Goal: Transaction & Acquisition: Register for event/course

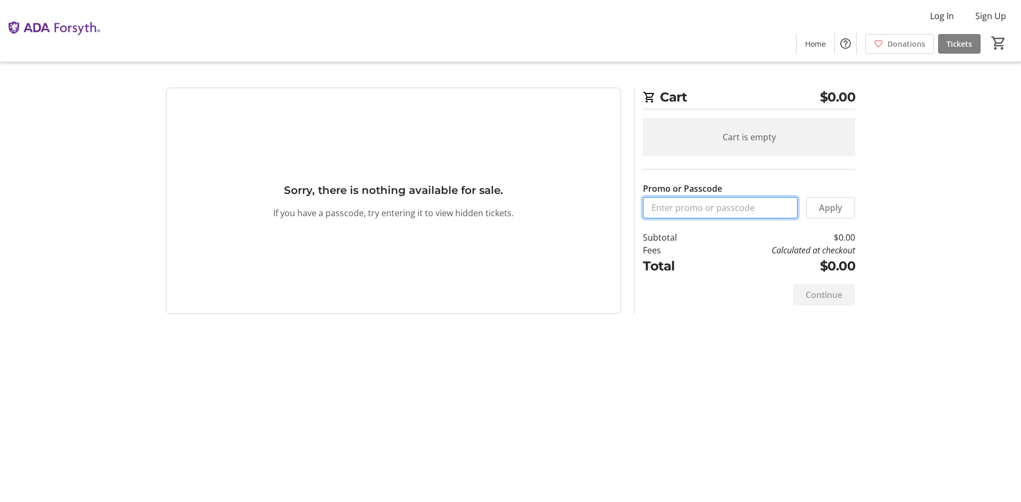
click at [676, 205] on input "Promo or Passcode" at bounding box center [720, 207] width 155 height 21
type input "oralhealth2025"
click at [830, 205] on span "Apply" at bounding box center [830, 207] width 23 height 13
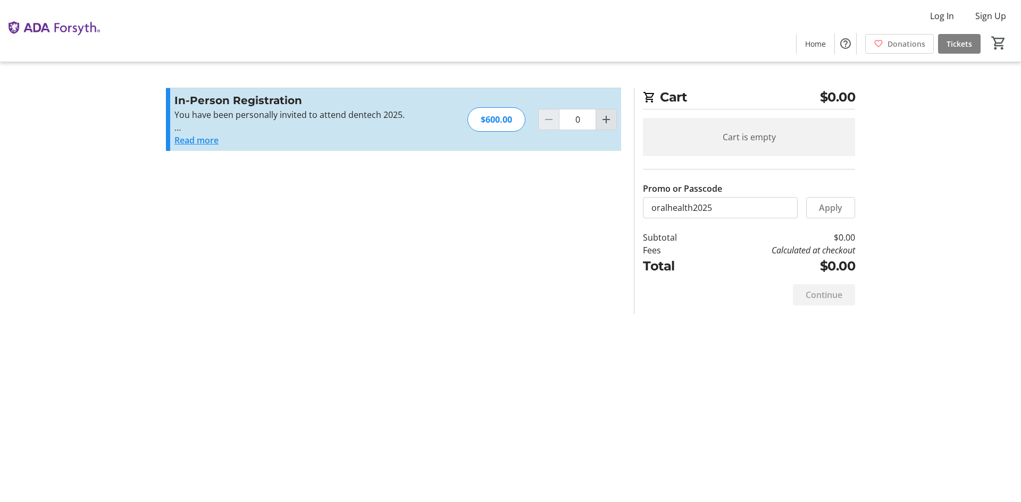
click at [604, 116] on mat-icon "Increment by one" at bounding box center [606, 119] width 13 height 13
type input "1"
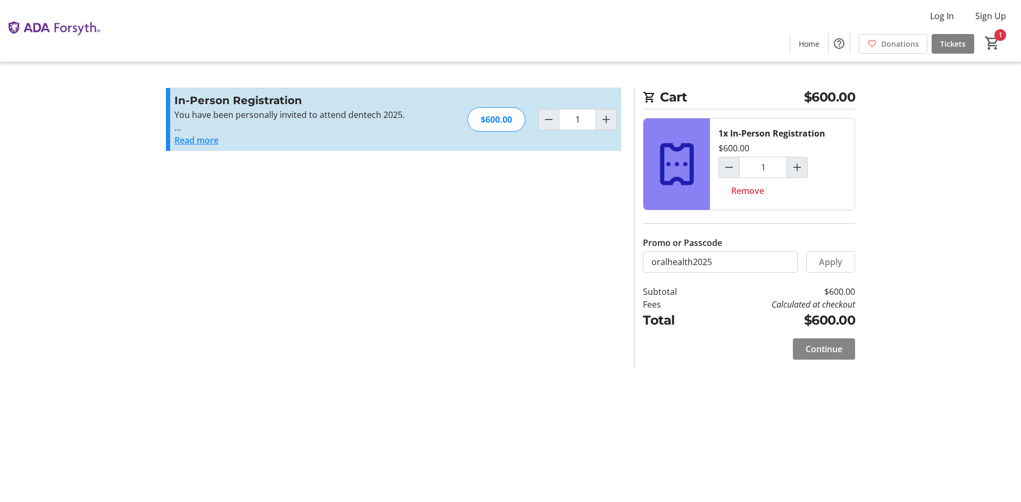
click at [816, 350] on span "Continue" at bounding box center [823, 349] width 37 height 13
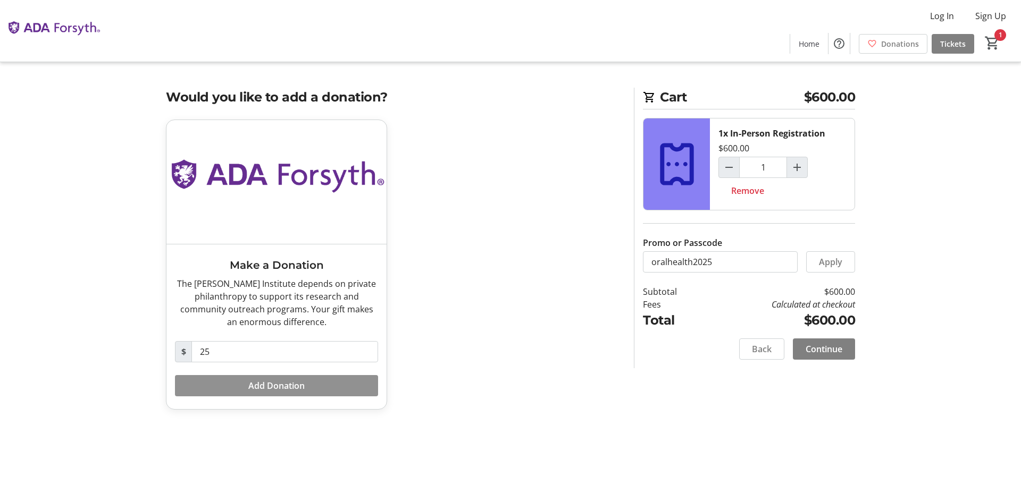
click at [242, 382] on span at bounding box center [276, 386] width 203 height 26
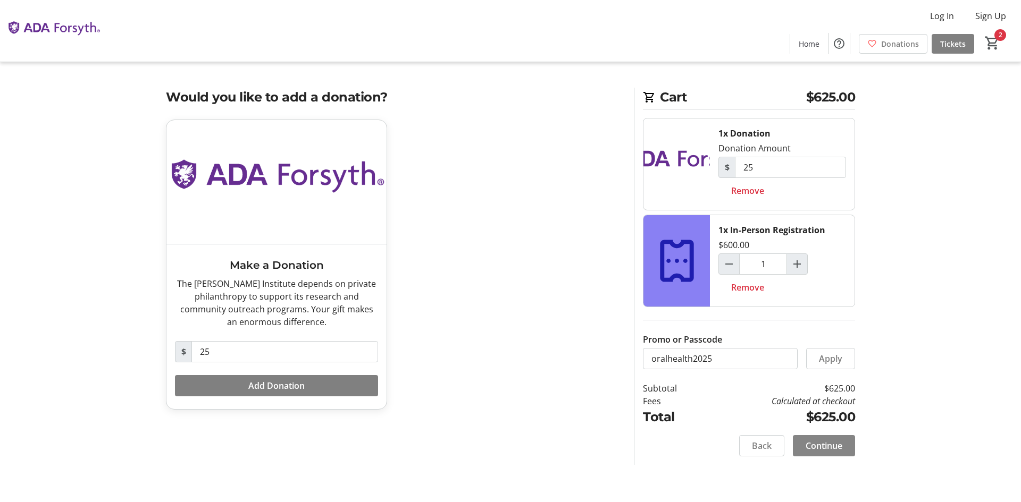
click at [820, 442] on span "Continue" at bounding box center [823, 446] width 37 height 13
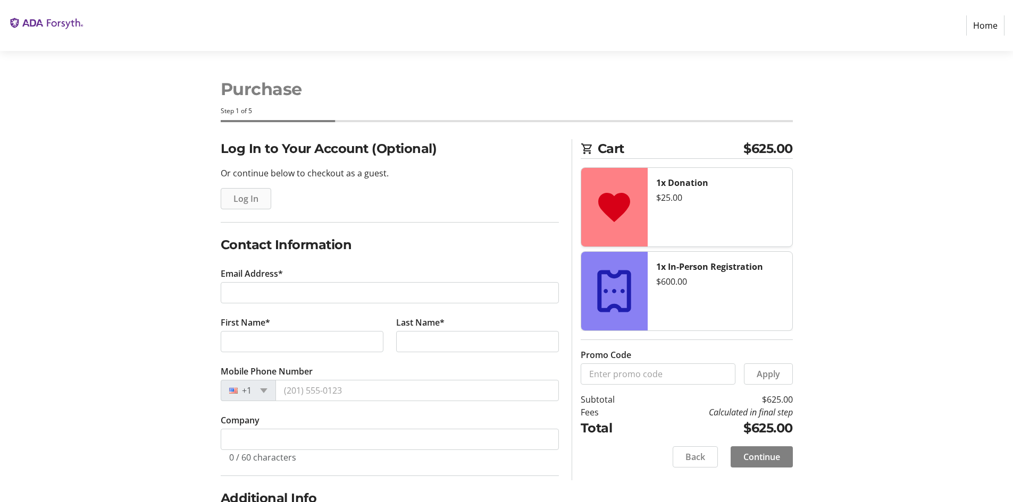
click at [235, 198] on span "Log In" at bounding box center [245, 198] width 25 height 13
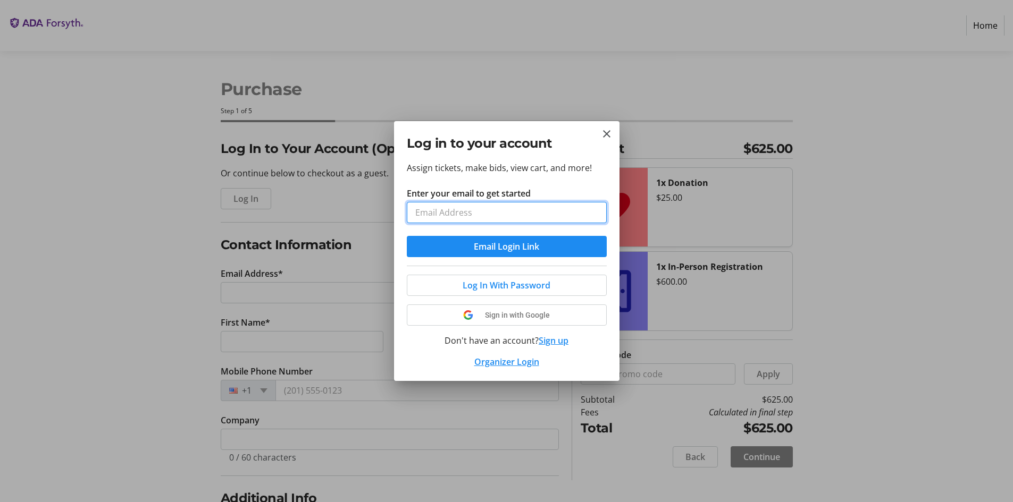
click at [485, 216] on input "Enter your email to get started" at bounding box center [507, 212] width 200 height 21
type input "[PERSON_NAME][EMAIL_ADDRESS][DOMAIN_NAME]"
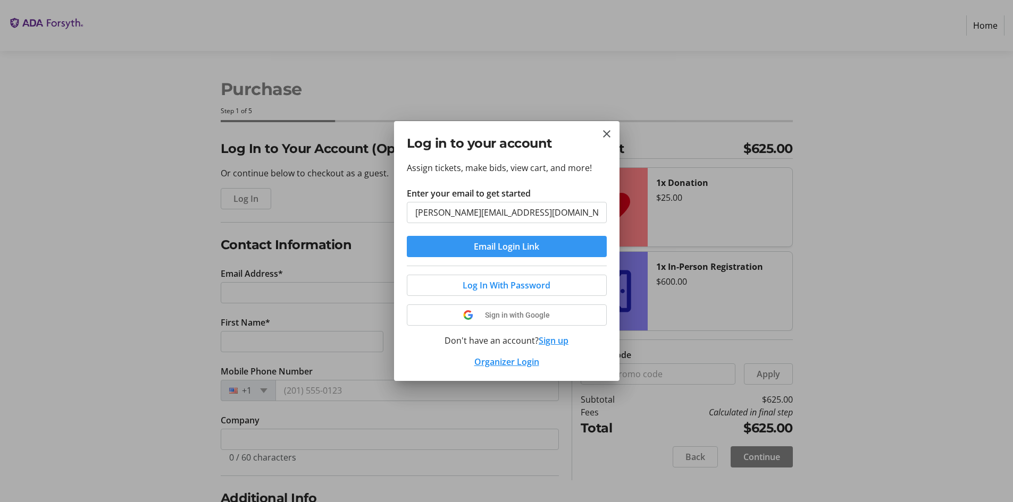
click at [493, 247] on span "Email Login Link" at bounding box center [506, 246] width 65 height 13
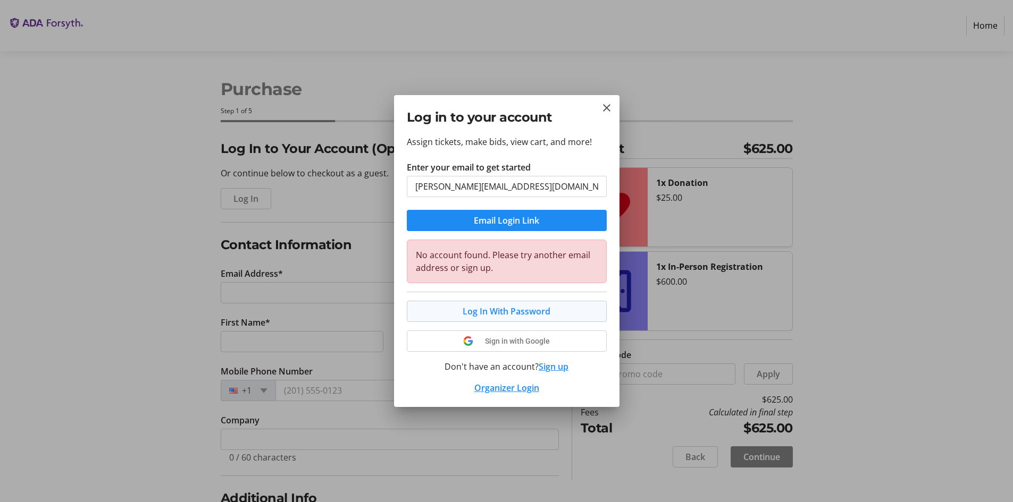
click at [489, 307] on span "Log In With Password" at bounding box center [506, 311] width 88 height 13
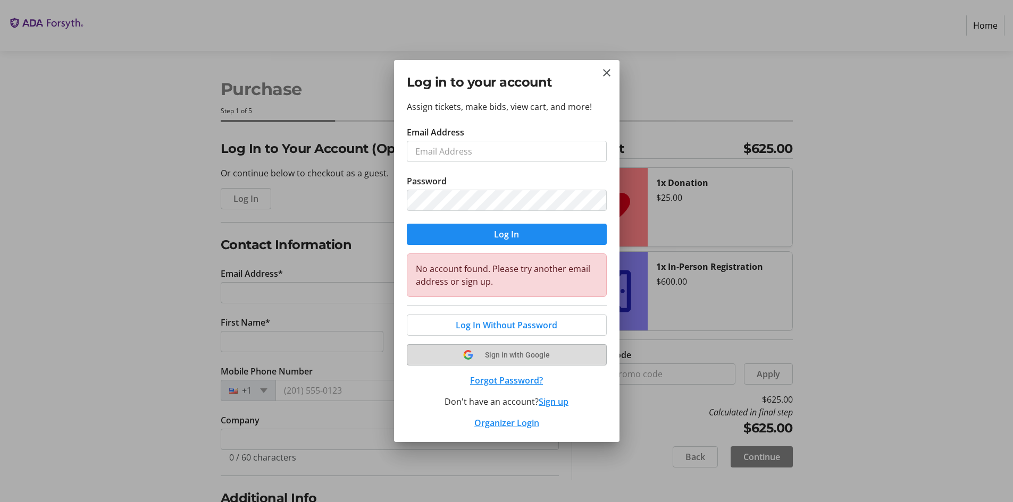
click at [493, 352] on span "Sign in with Google" at bounding box center [517, 355] width 65 height 9
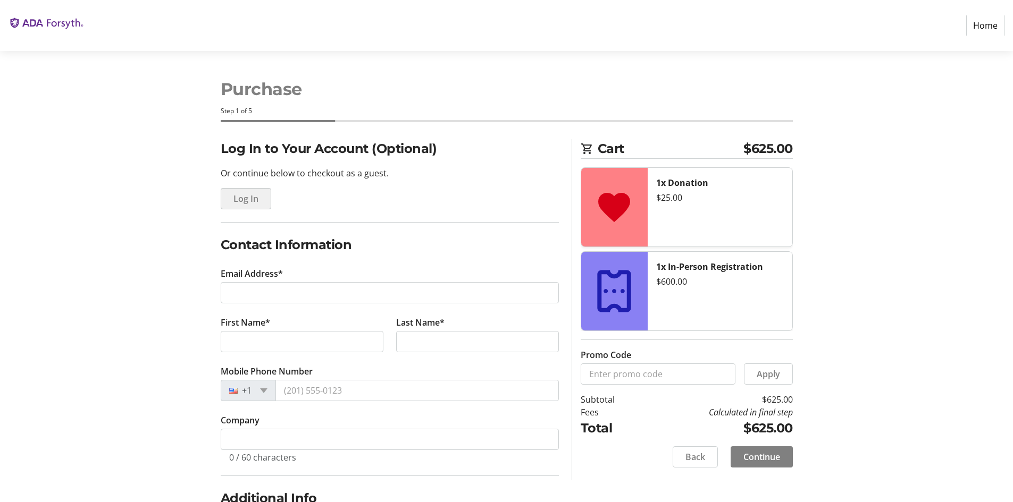
type input "[PERSON_NAME][EMAIL_ADDRESS][DOMAIN_NAME]"
type input "[PERSON_NAME]"
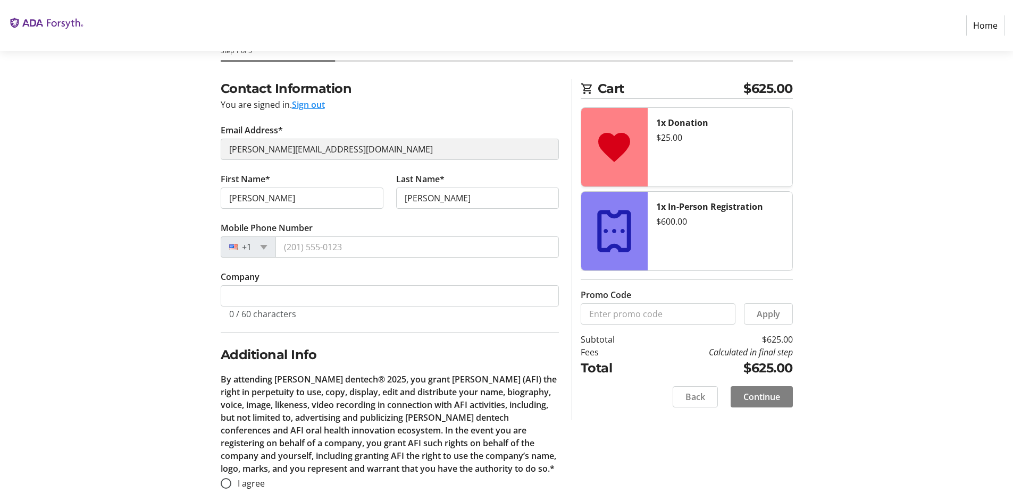
scroll to position [73, 0]
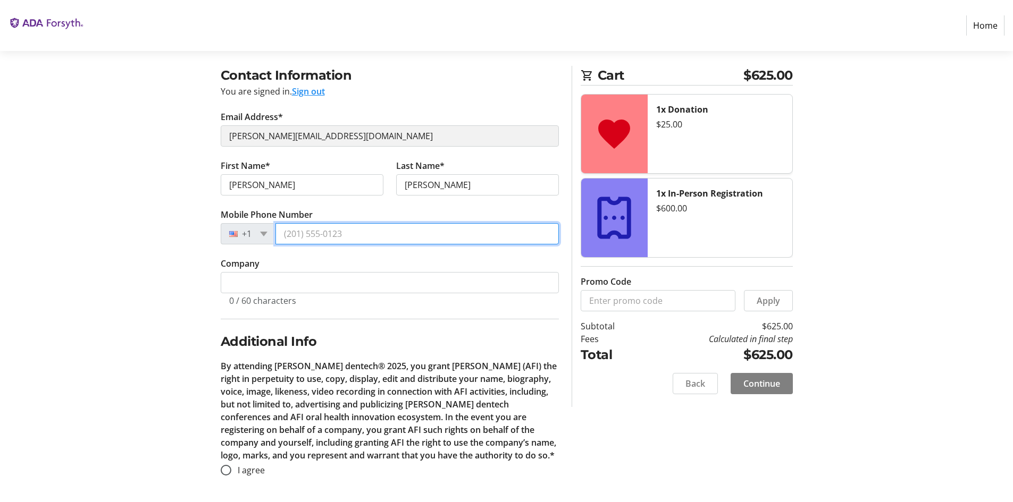
click at [348, 238] on input "Mobile Phone Number" at bounding box center [416, 233] width 283 height 21
type input "[PHONE_NUMBER]"
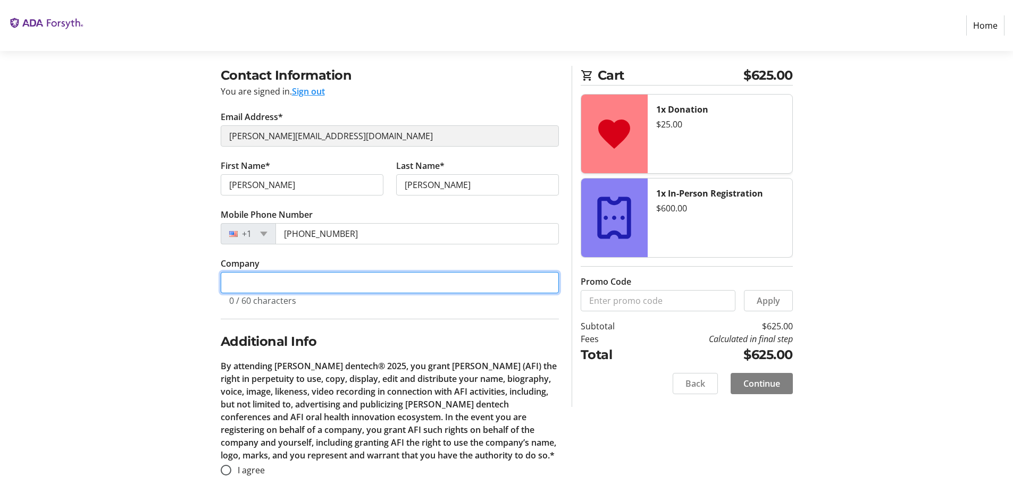
click at [323, 280] on input "Company" at bounding box center [390, 282] width 338 height 21
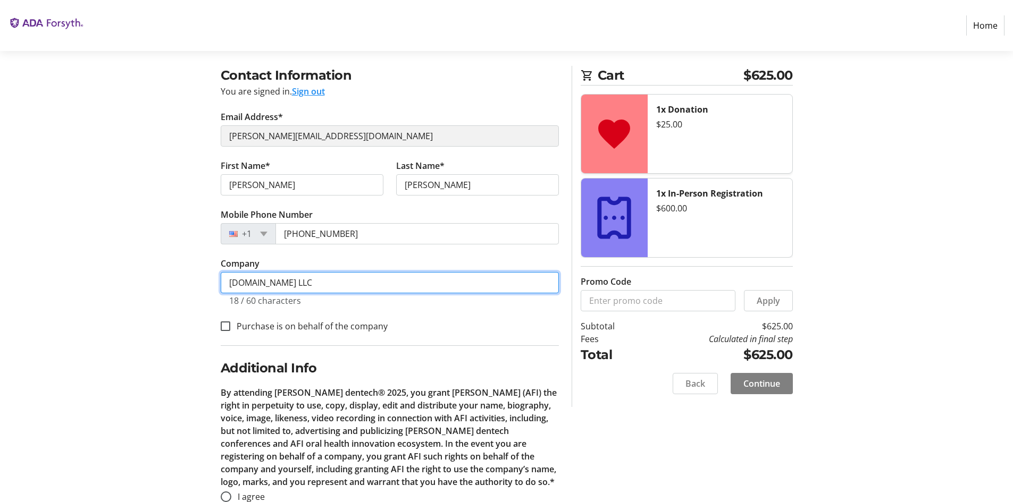
scroll to position [100, 0]
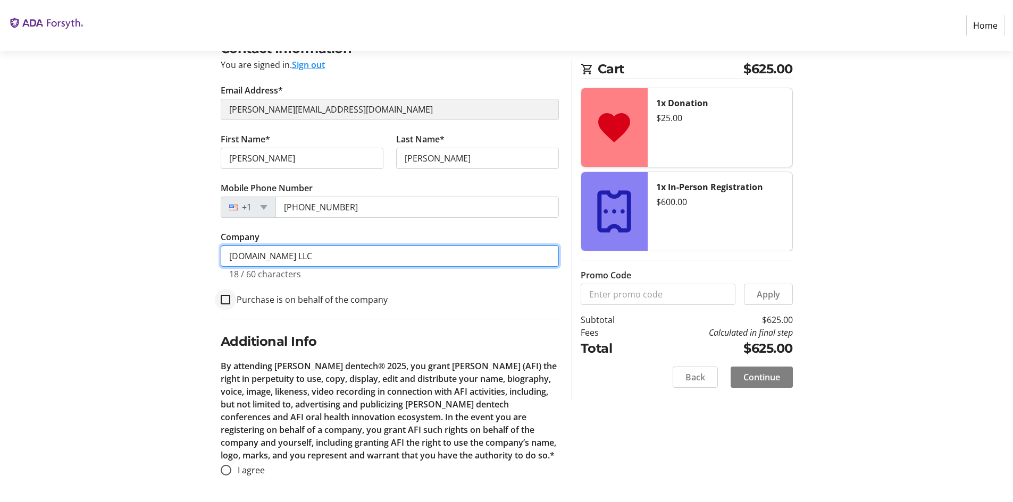
type input "[DOMAIN_NAME] LLC"
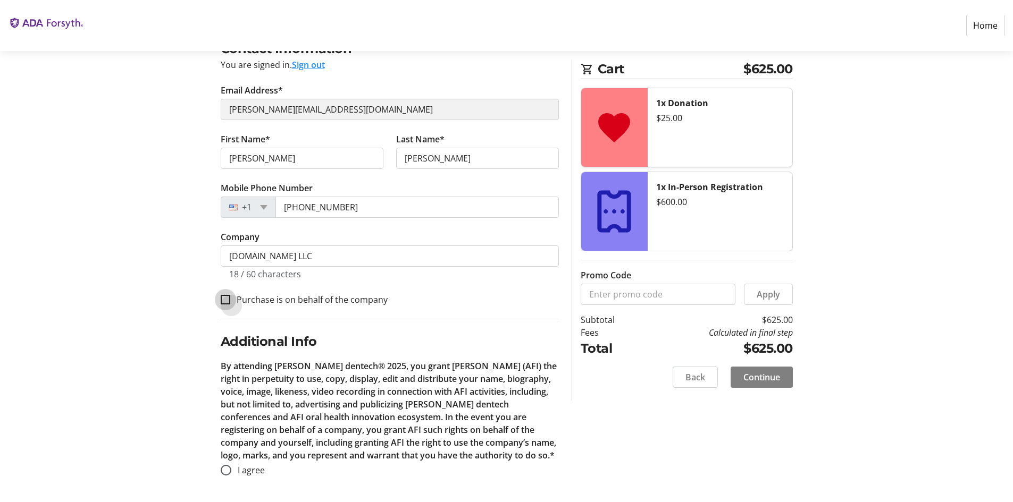
click at [223, 299] on input "Purchase is on behalf of the company" at bounding box center [226, 300] width 10 height 10
checkbox input "true"
click at [230, 472] on input "I agree" at bounding box center [226, 470] width 11 height 11
radio input "true"
click at [770, 377] on span "Continue" at bounding box center [761, 377] width 37 height 13
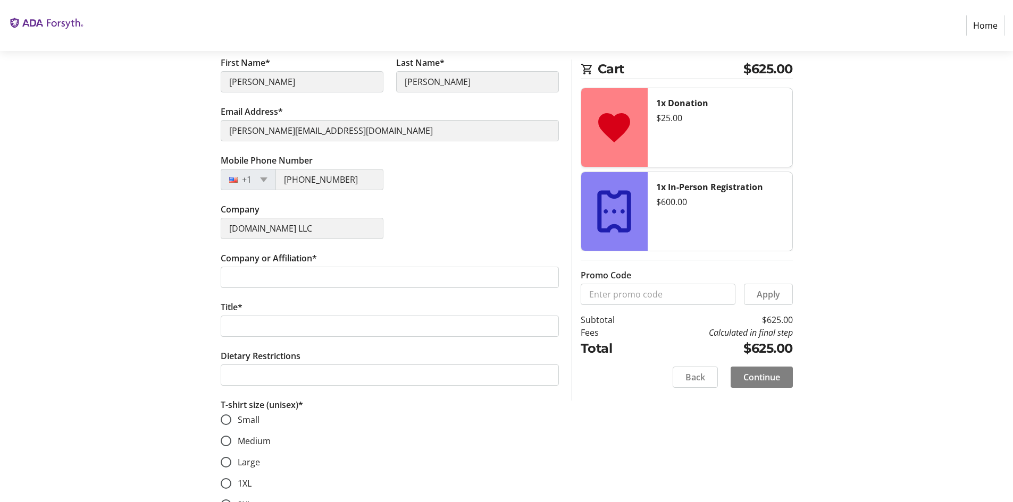
scroll to position [213, 0]
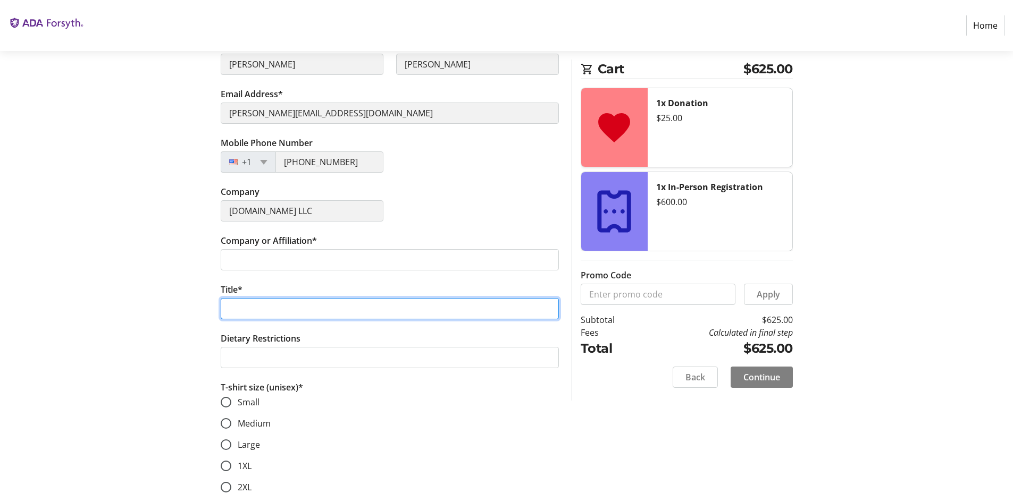
click at [350, 305] on input "Title*" at bounding box center [390, 308] width 338 height 21
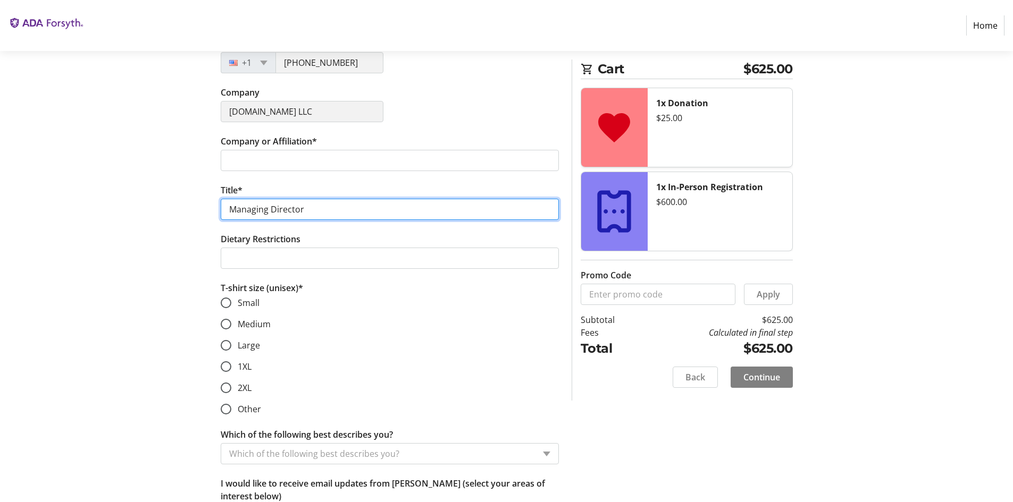
scroll to position [319, 0]
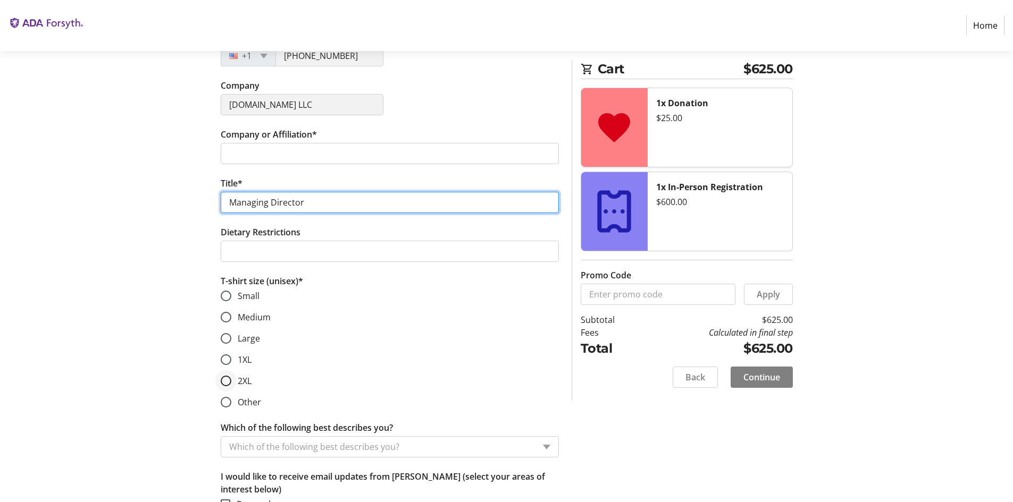
type input "Managing Director"
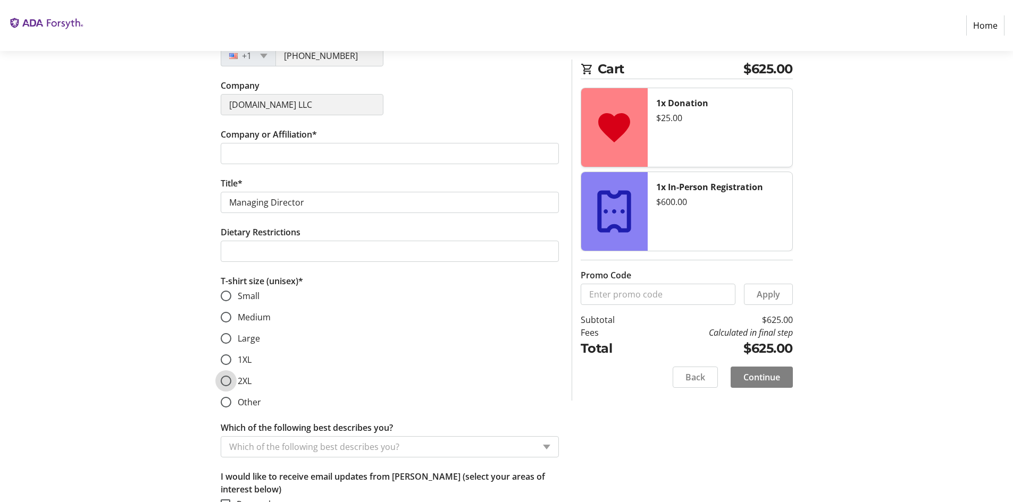
click at [229, 382] on input "2XL" at bounding box center [226, 381] width 11 height 11
radio input "true"
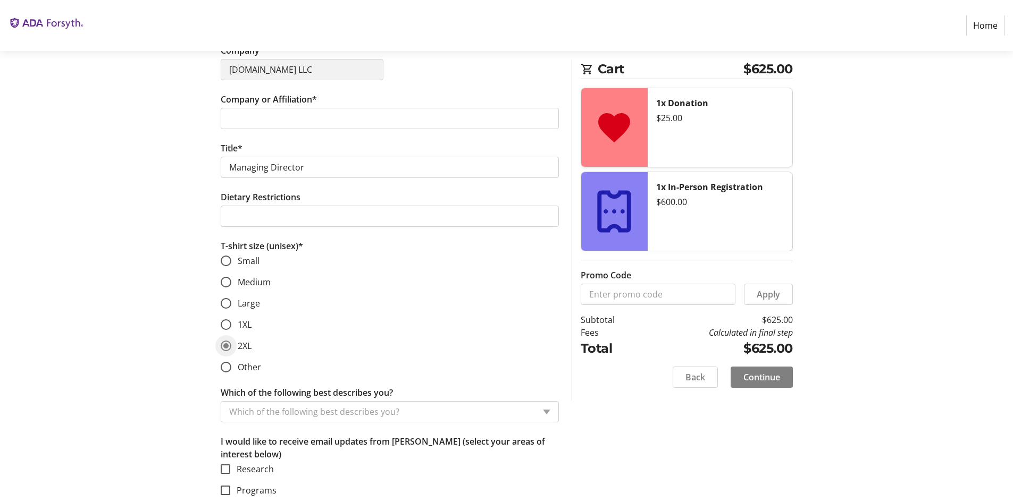
scroll to position [383, 0]
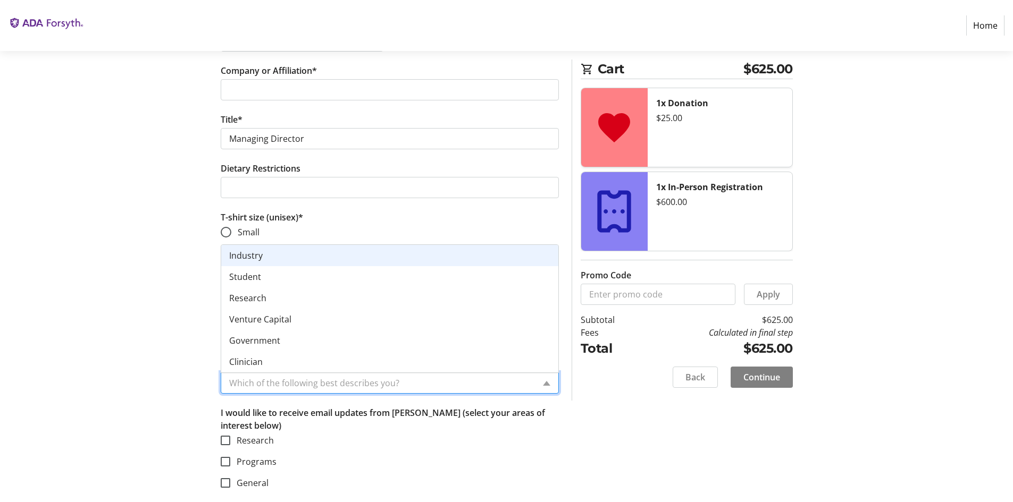
click at [380, 377] on input "Which of the following best describes you?" at bounding box center [381, 383] width 305 height 13
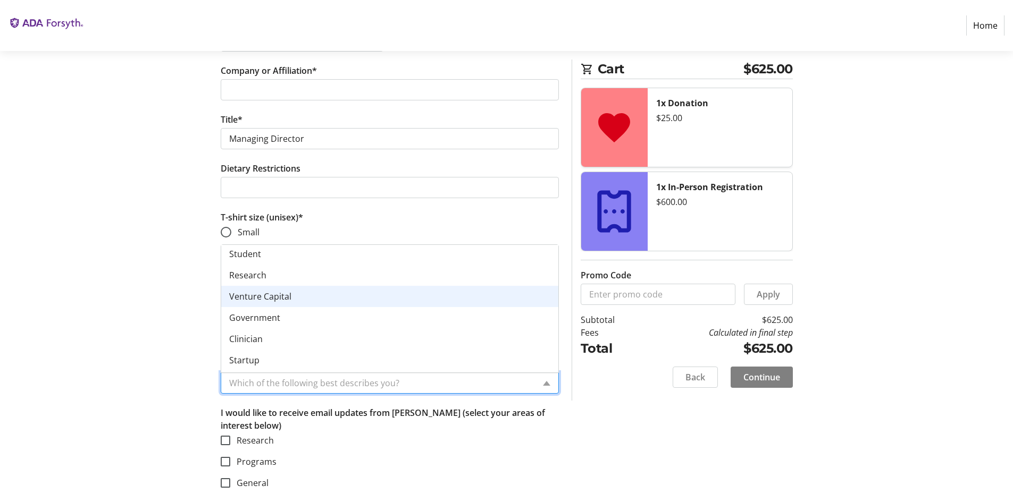
scroll to position [43, 0]
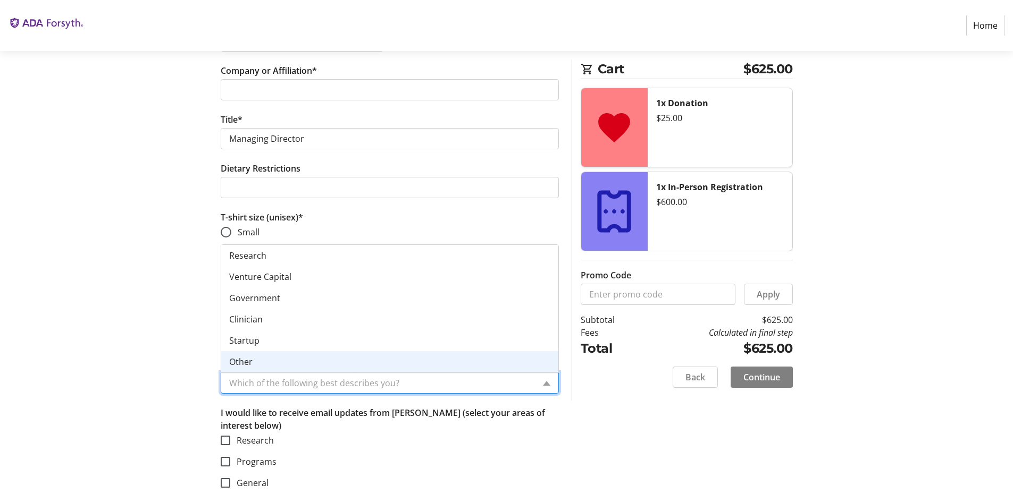
click at [255, 359] on div "Other" at bounding box center [389, 361] width 337 height 21
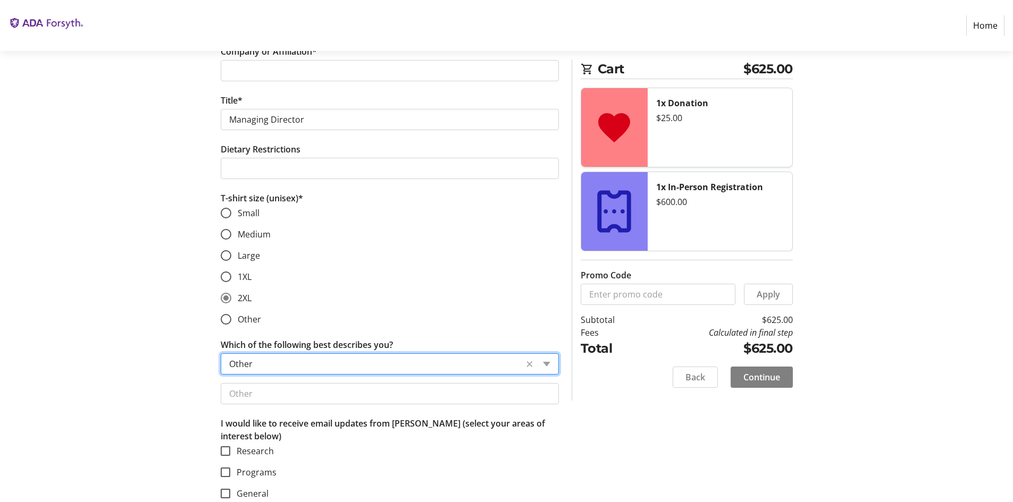
scroll to position [413, 0]
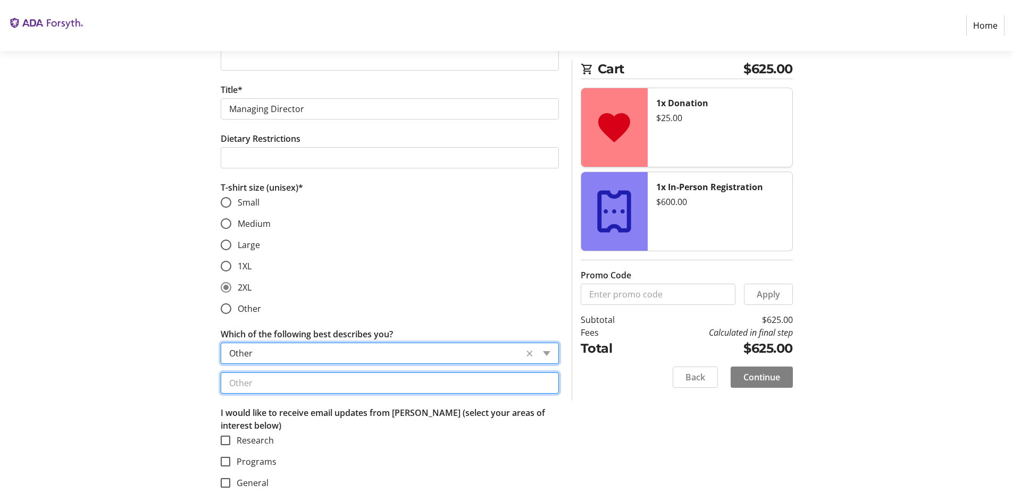
click at [259, 375] on input "text" at bounding box center [390, 383] width 338 height 21
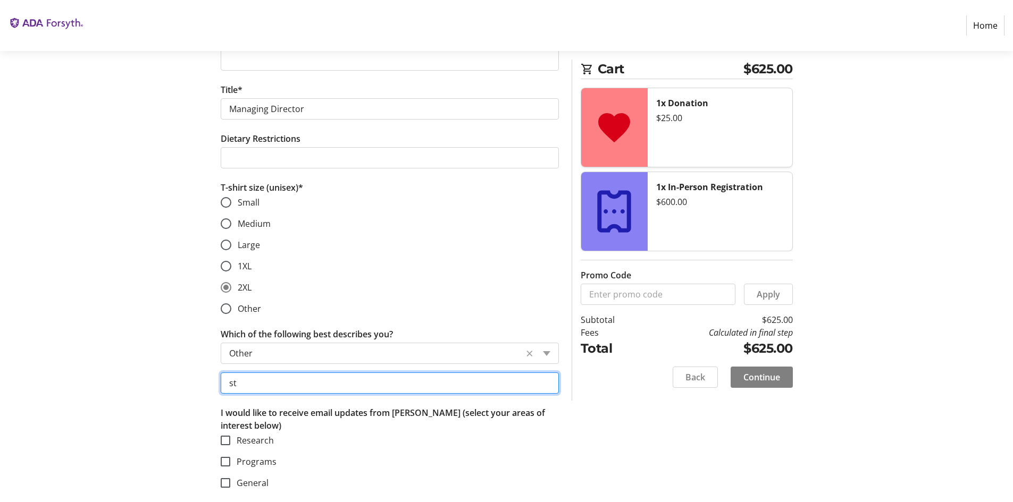
type input "s"
type input "dental manufacturing advisor"
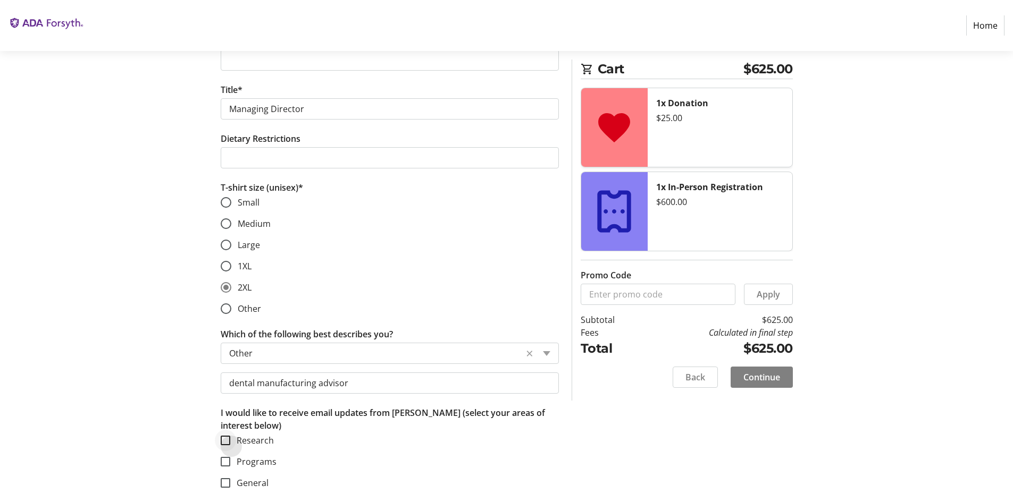
click at [232, 444] on div at bounding box center [226, 441] width 26 height 26
checkbox input "true"
click at [224, 461] on input "Programs" at bounding box center [226, 462] width 10 height 10
checkbox input "true"
click at [221, 480] on input "General" at bounding box center [226, 483] width 10 height 10
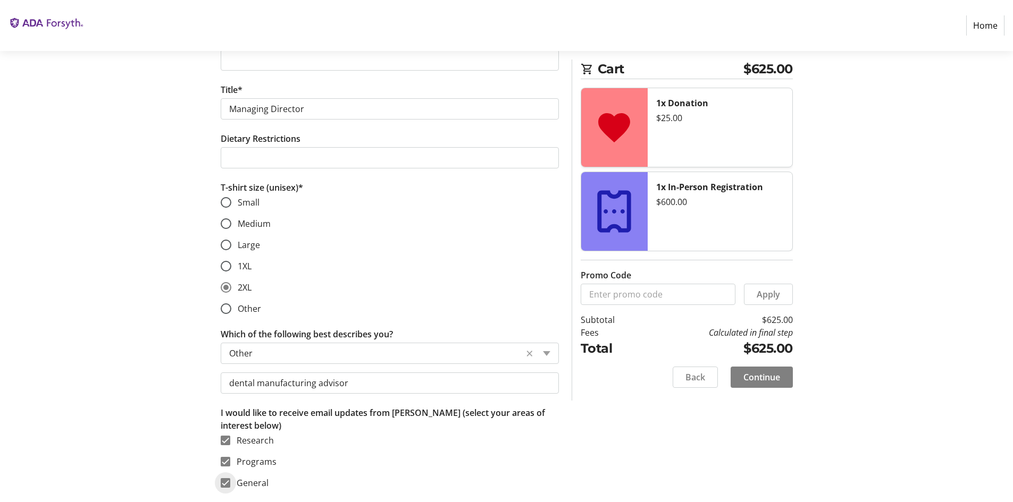
checkbox input "true"
click at [746, 377] on span "Continue" at bounding box center [761, 377] width 37 height 13
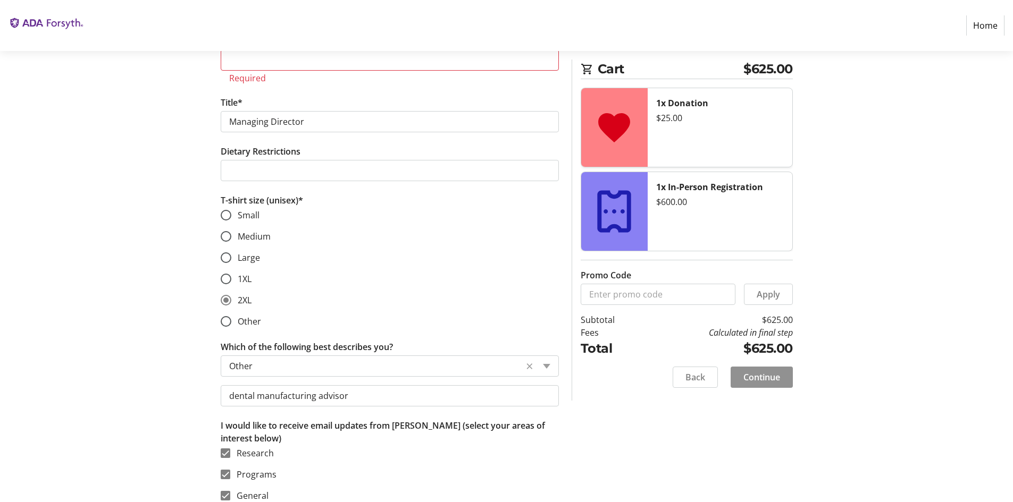
scroll to position [379, 0]
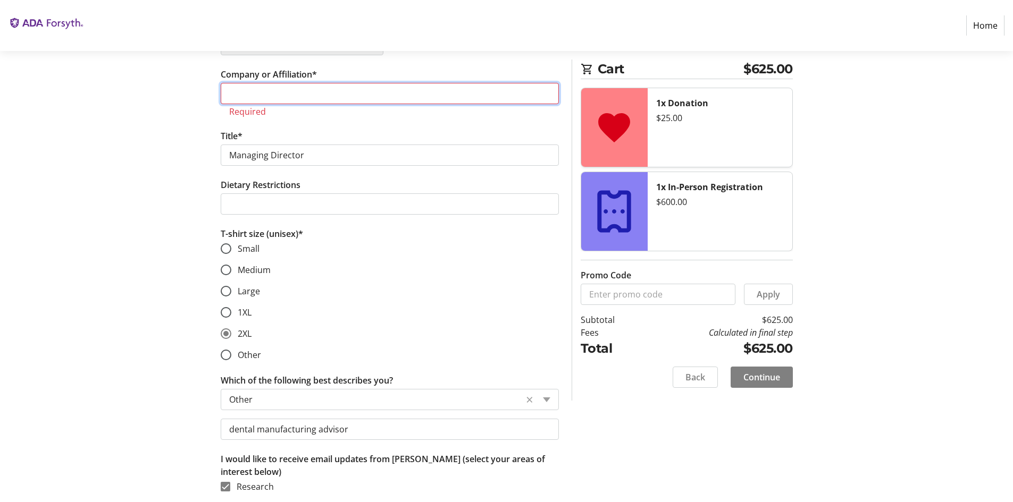
click at [337, 95] on input "Company or Affiliation*" at bounding box center [390, 93] width 338 height 21
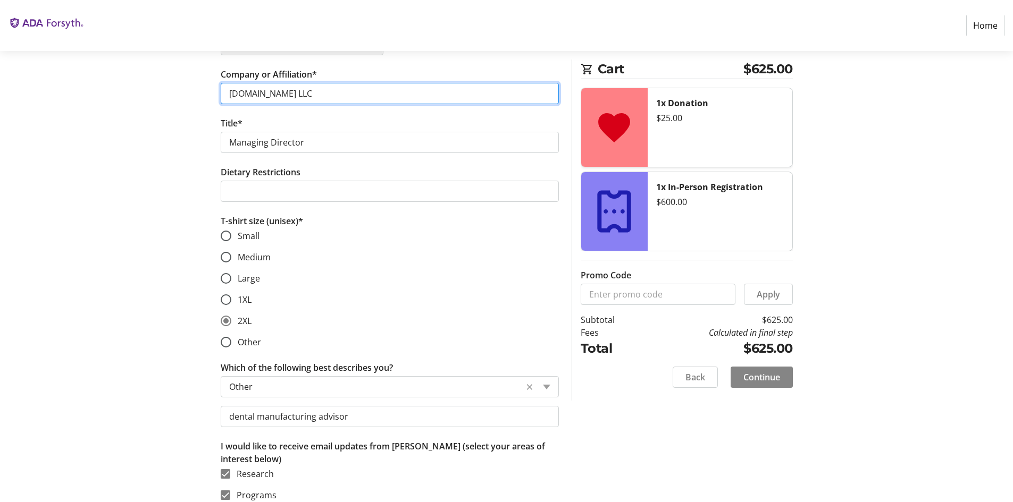
type input "[DOMAIN_NAME] LLC"
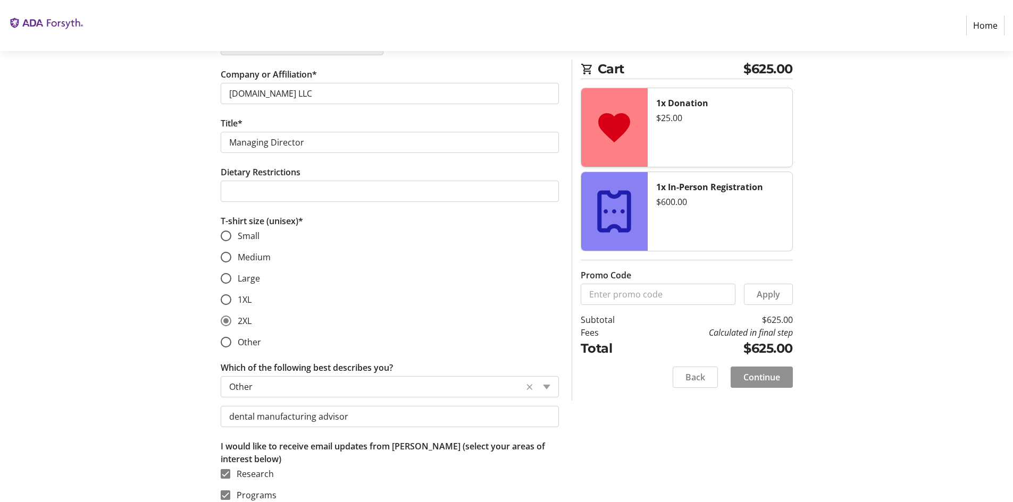
click at [759, 375] on span "Continue" at bounding box center [761, 377] width 37 height 13
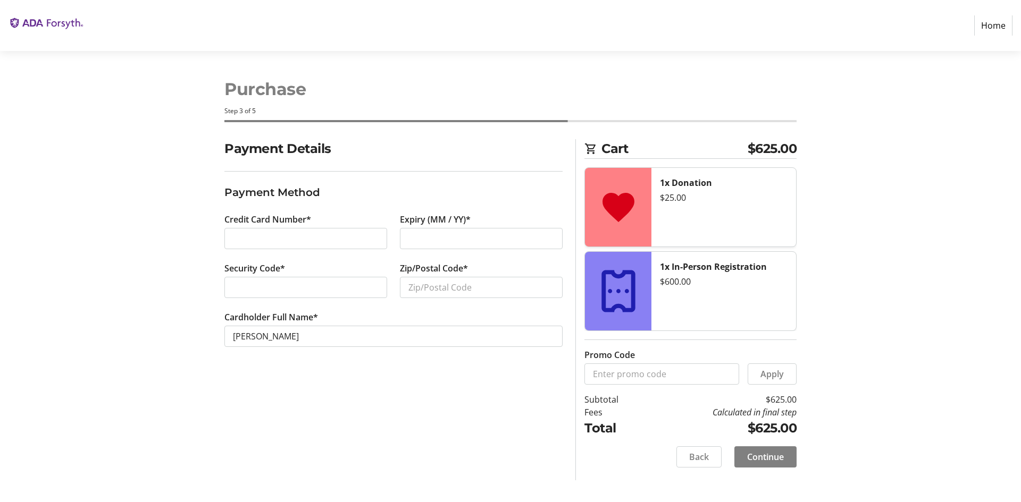
click at [323, 228] on div at bounding box center [305, 238] width 163 height 21
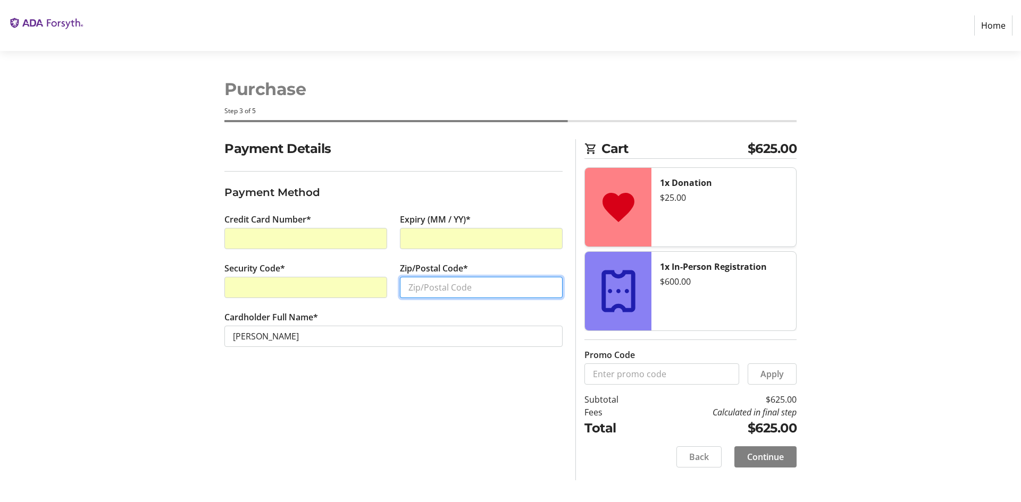
click at [472, 294] on input "Zip/Postal Code*" at bounding box center [481, 287] width 163 height 21
type input "10023"
click at [441, 458] on div "Payment Details Payment Method Credit Card Number* Expiry (MM / YY)* Security C…" at bounding box center [393, 309] width 351 height 341
click at [776, 457] on span "Continue" at bounding box center [765, 457] width 37 height 13
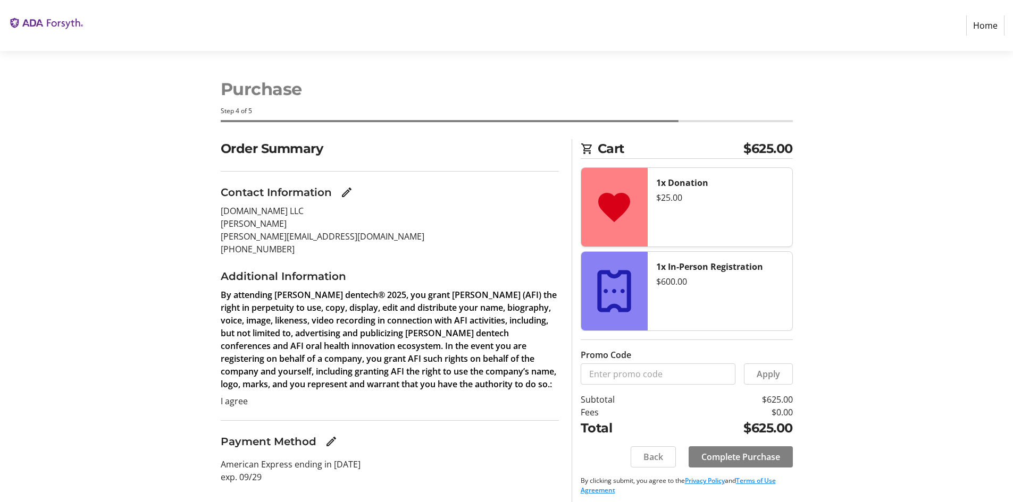
scroll to position [6, 0]
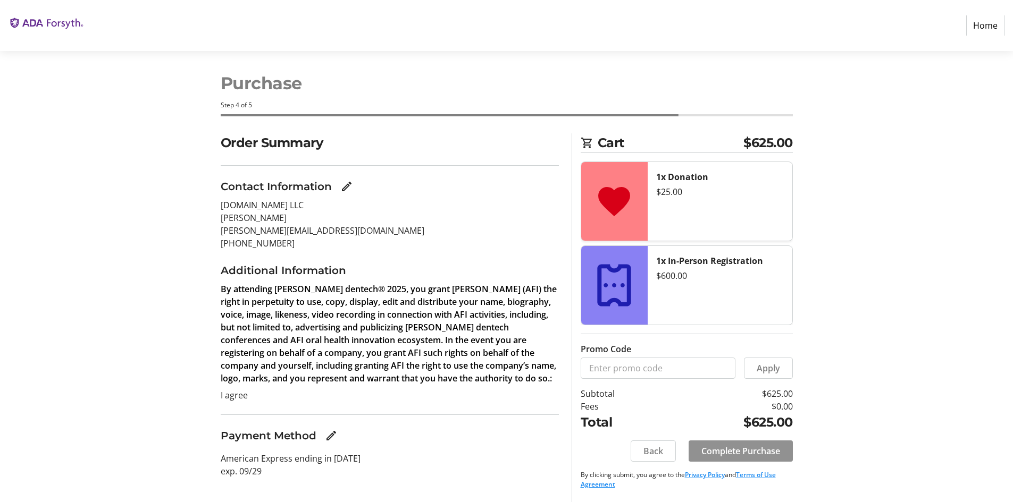
click at [710, 451] on span "Complete Purchase" at bounding box center [740, 451] width 79 height 13
